Goal: Information Seeking & Learning: Learn about a topic

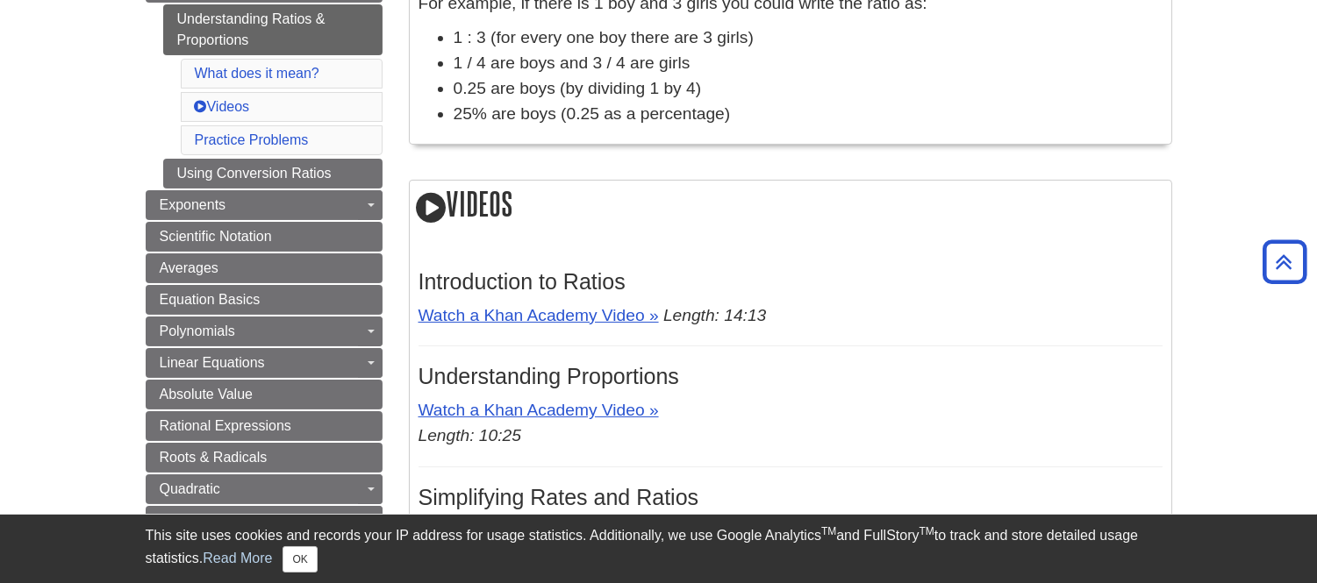
scroll to position [504, 0]
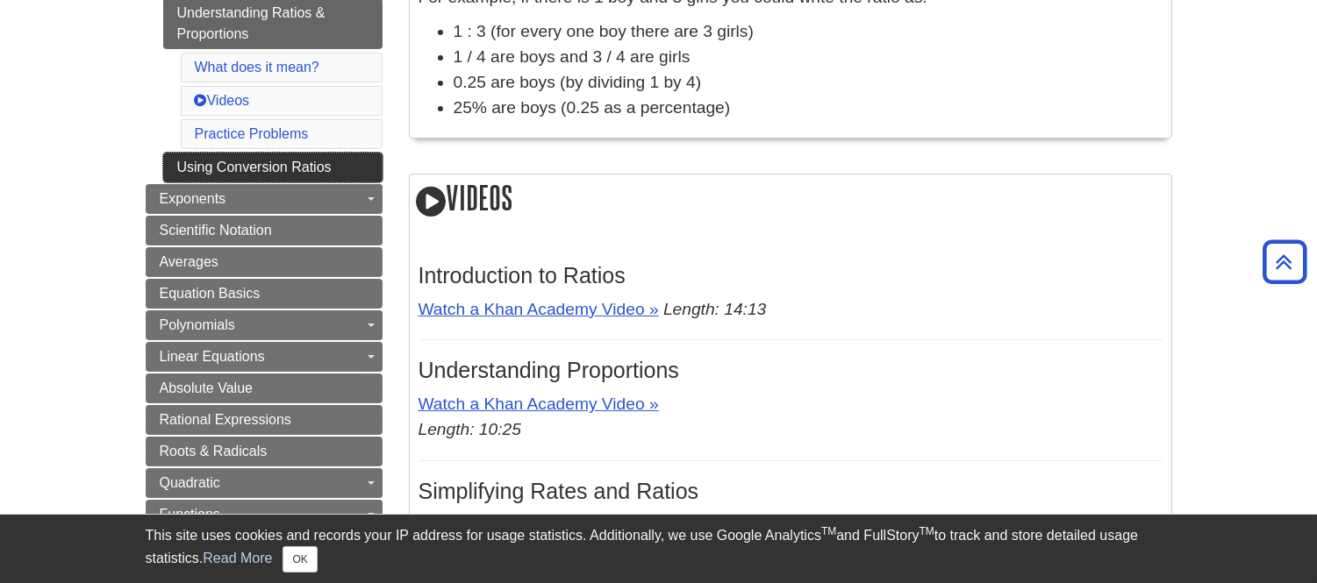
click at [235, 168] on link "Using Conversion Ratios" at bounding box center [272, 168] width 219 height 30
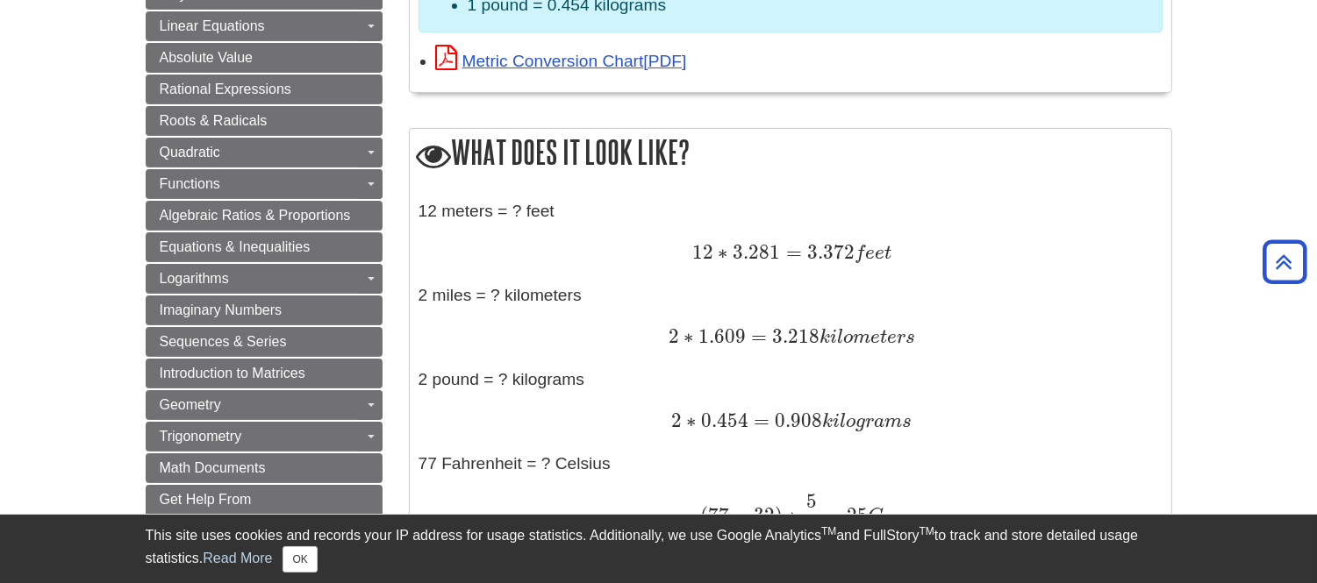
scroll to position [812, 0]
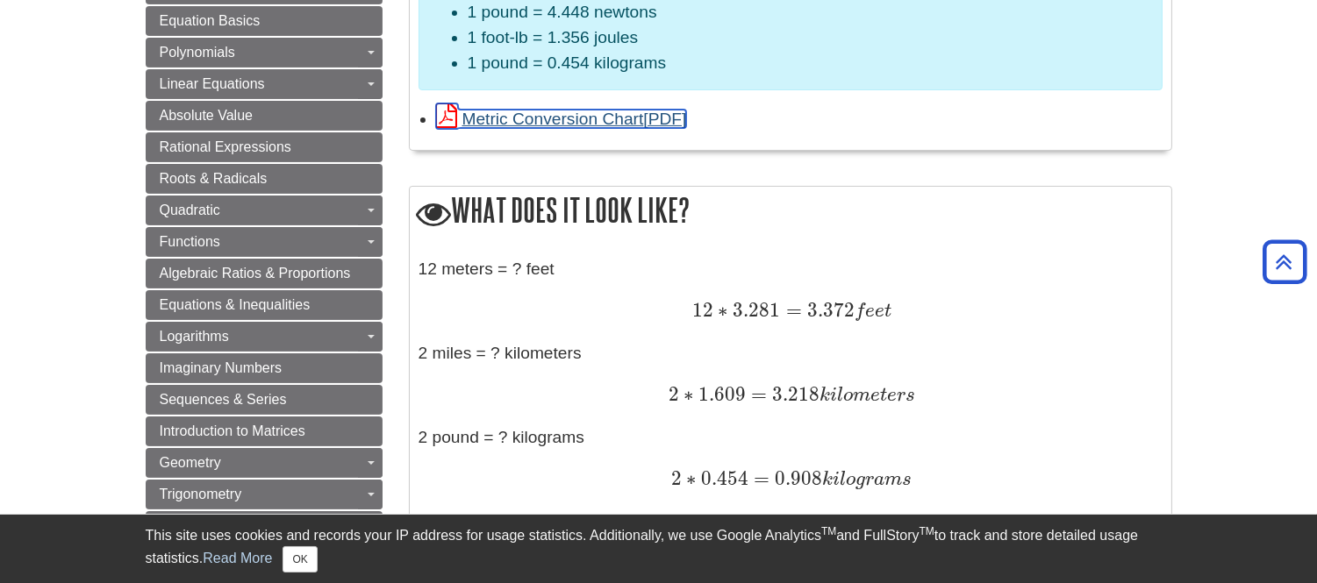
click at [556, 121] on link "Metric Conversion Chart" at bounding box center [561, 119] width 251 height 18
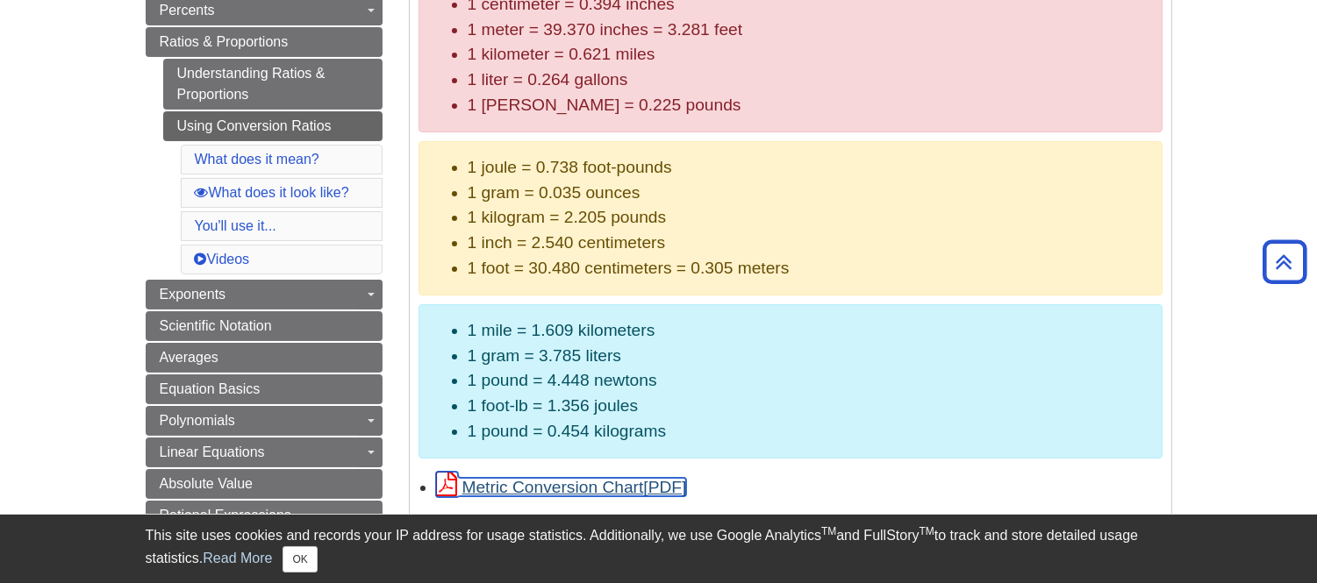
scroll to position [443, 0]
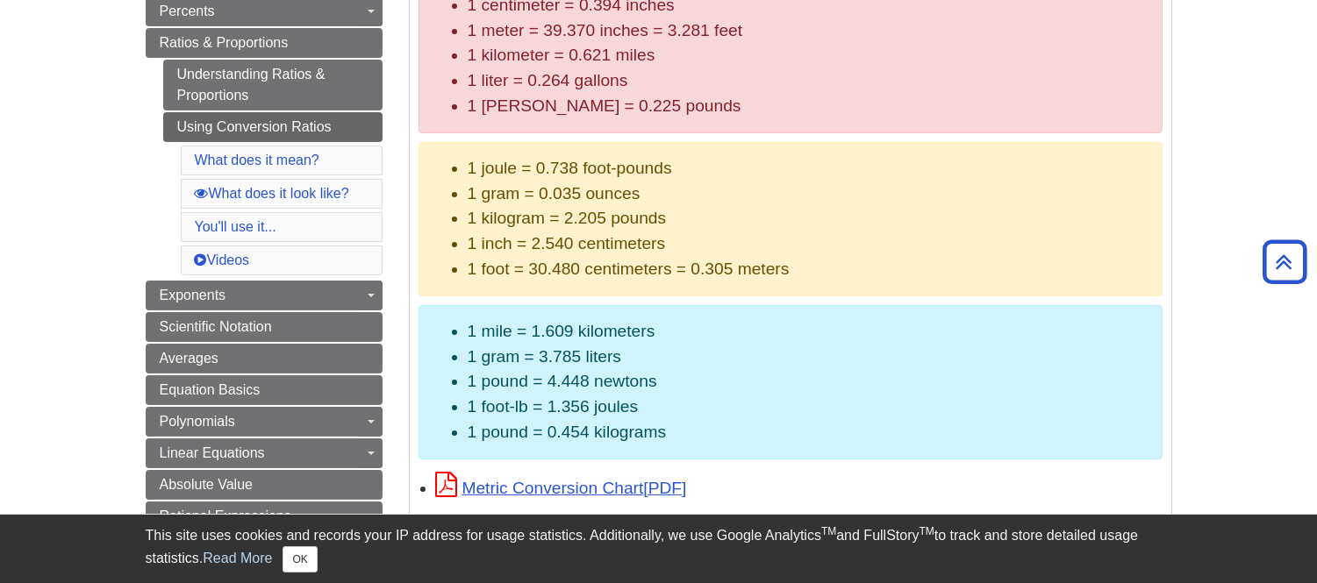
click at [544, 500] on div "Metric Conversion Chart" at bounding box center [799, 487] width 726 height 29
click at [544, 484] on link "Metric Conversion Chart" at bounding box center [561, 488] width 251 height 18
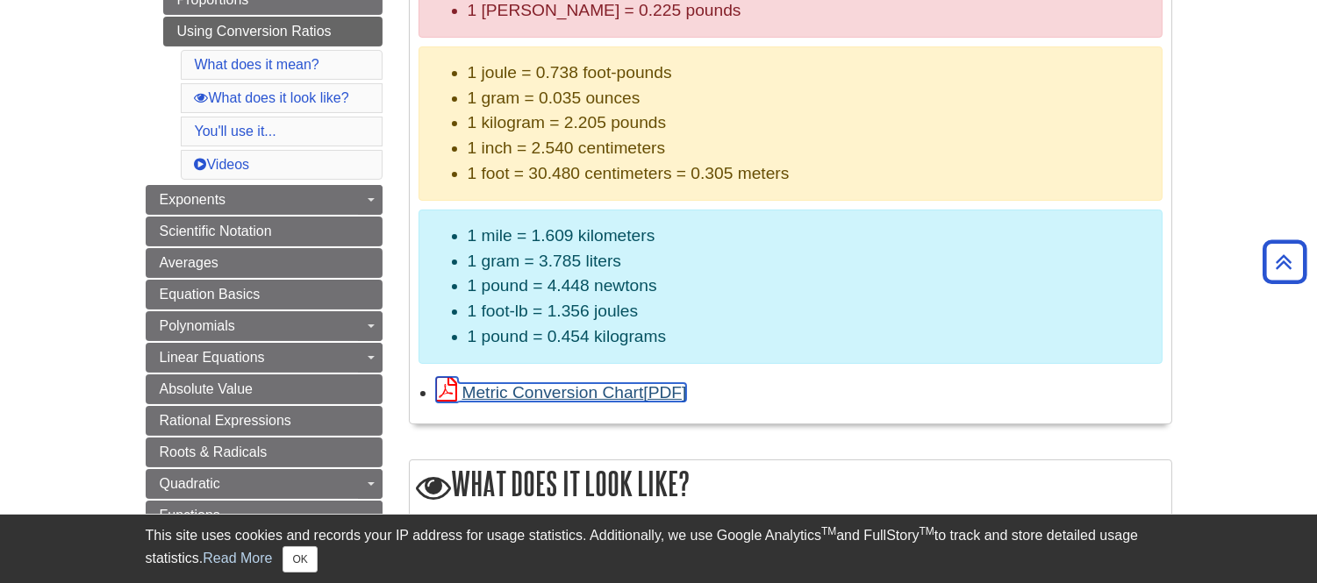
scroll to position [538, 0]
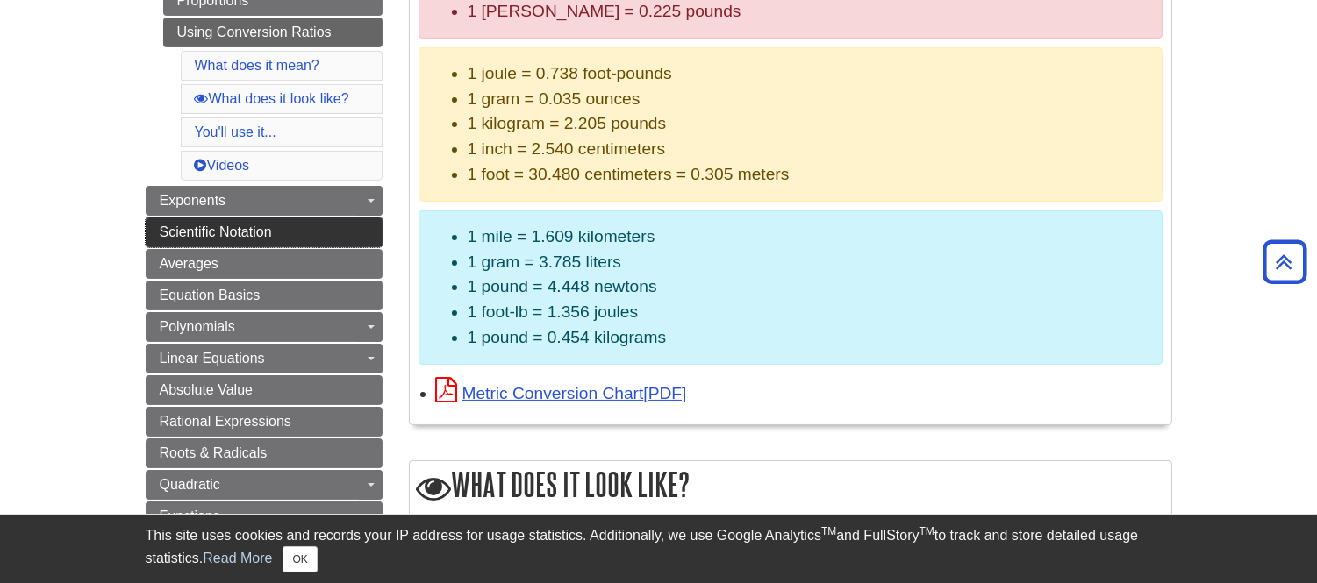
click at [198, 233] on span "Scientific Notation" at bounding box center [216, 232] width 112 height 15
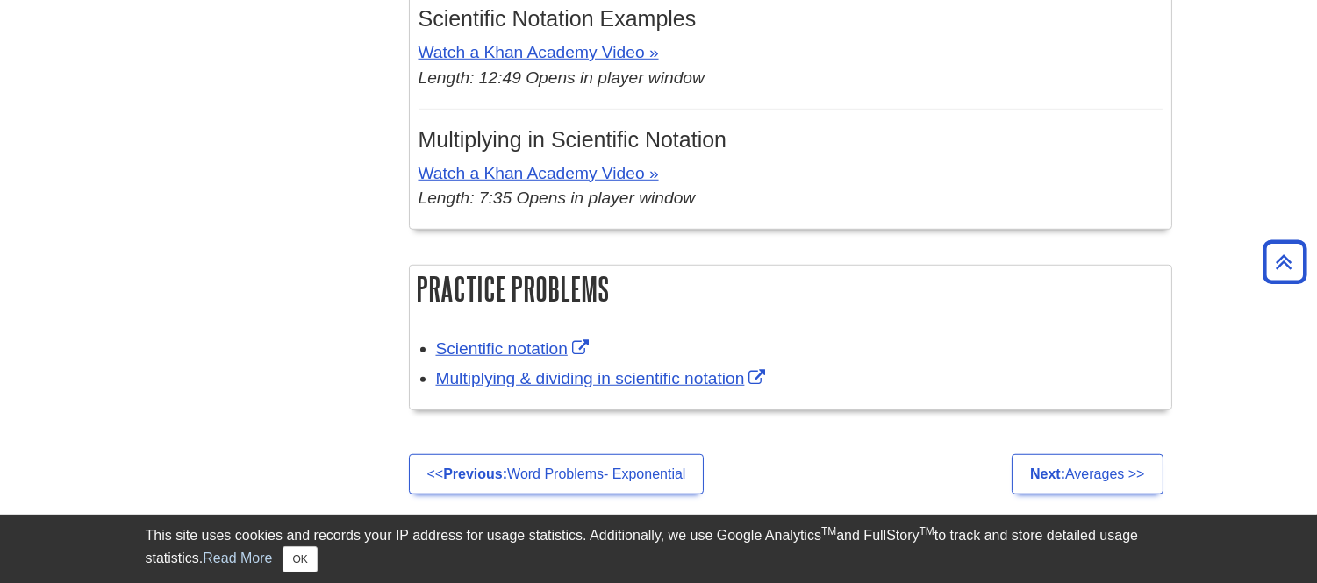
scroll to position [2407, 0]
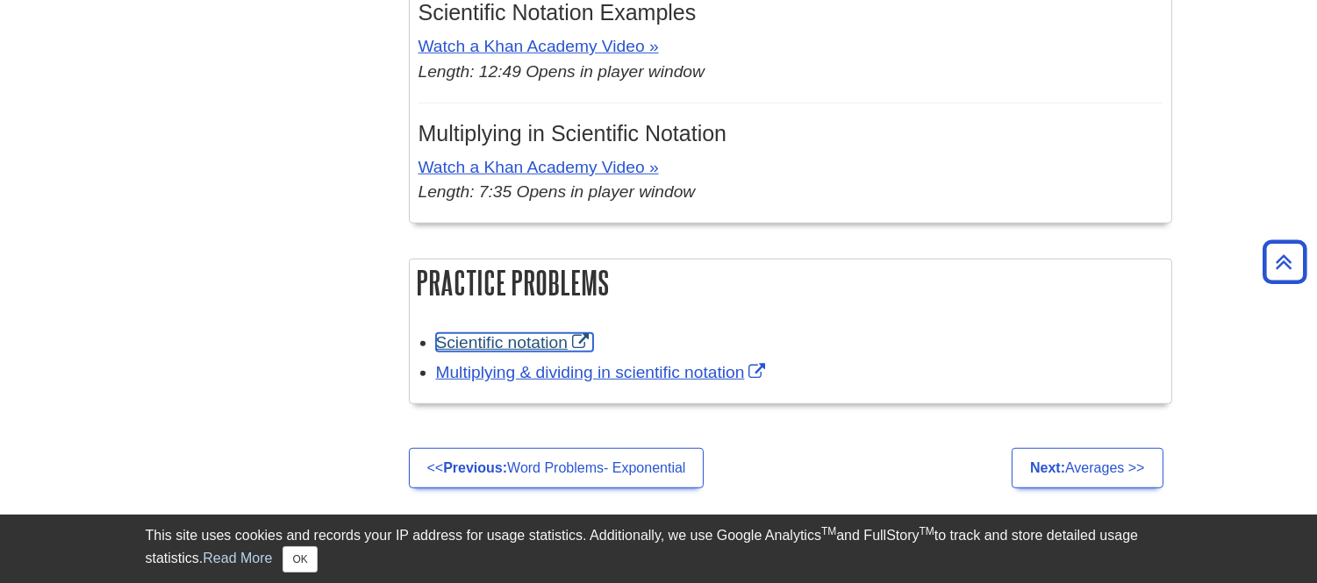
click at [488, 342] on link "Scientific notation" at bounding box center [514, 342] width 157 height 18
